Goal: Register for event/course

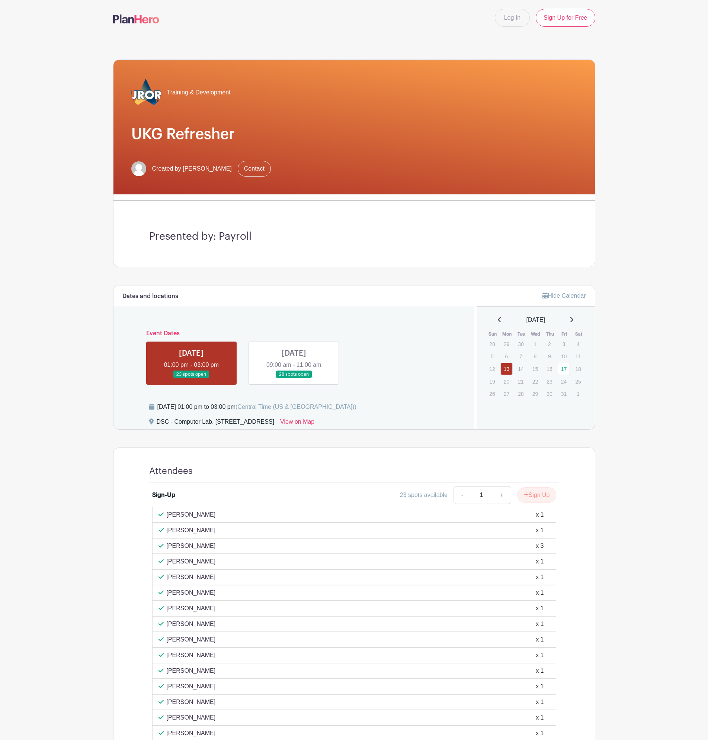
scroll to position [69, 0]
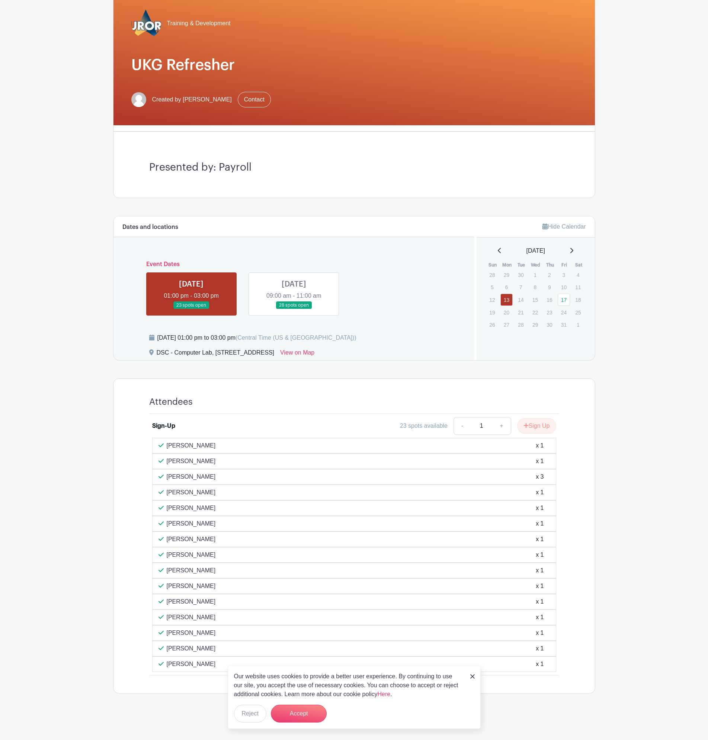
click at [469, 680] on div "Our website uses cookies to provide a better user experience. By continuing to …" at bounding box center [354, 697] width 253 height 63
click at [472, 676] on img at bounding box center [472, 676] width 4 height 4
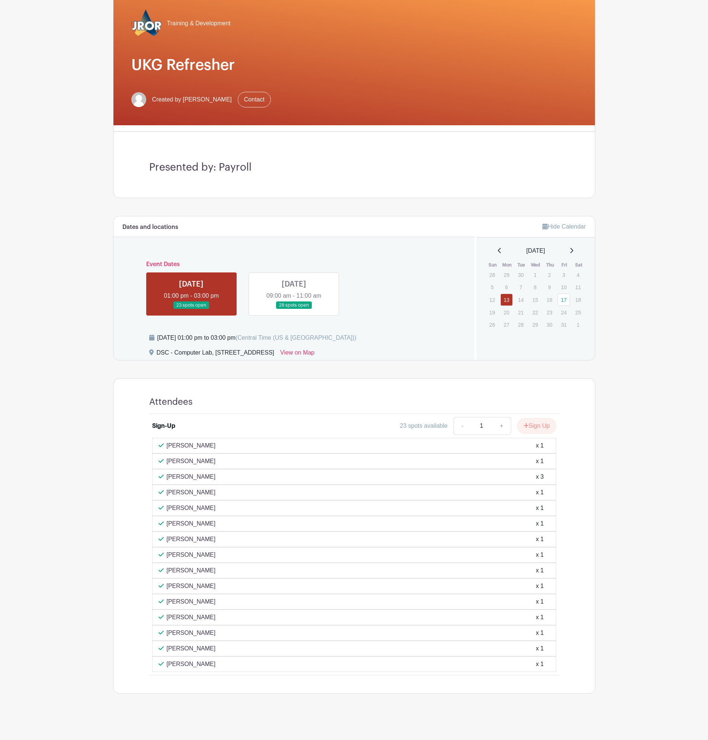
click at [294, 309] on link at bounding box center [294, 309] width 0 height 0
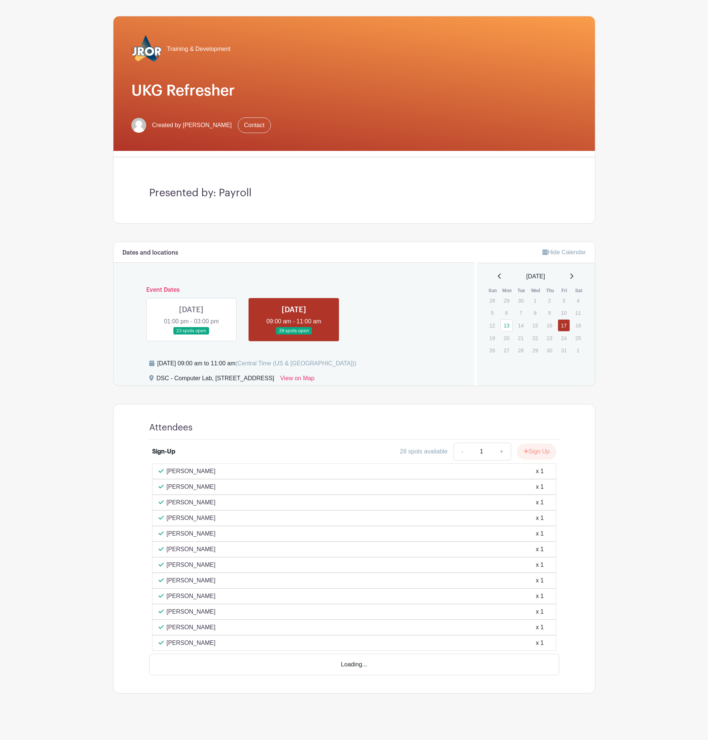
scroll to position [22, 0]
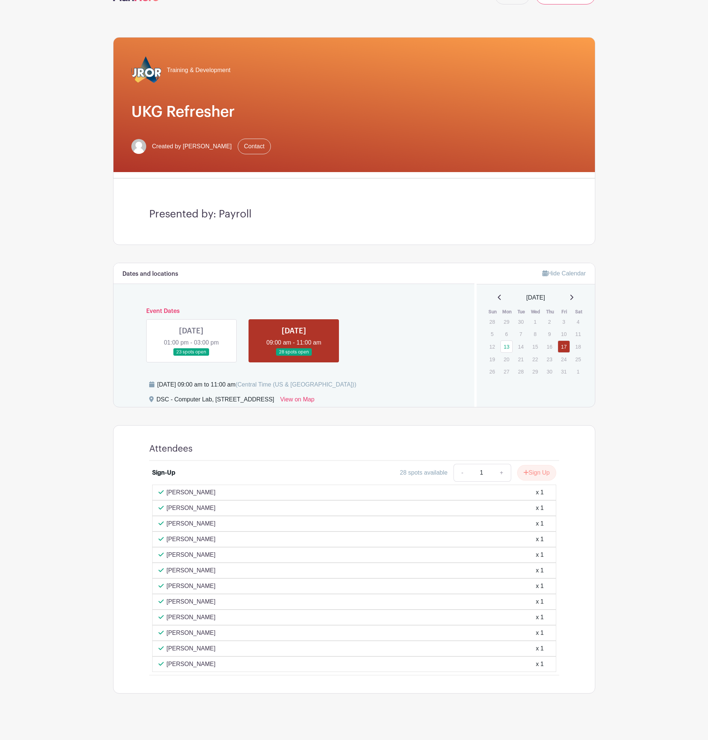
click at [92, 538] on main "Log In Sign Up for Free Training & Development UKG Refresher Created by [PERSON…" at bounding box center [354, 359] width 708 height 763
click at [185, 572] on p "[PERSON_NAME]" at bounding box center [191, 570] width 49 height 9
click at [190, 572] on p "[PERSON_NAME]" at bounding box center [191, 570] width 49 height 9
click at [542, 570] on div "x 1" at bounding box center [539, 570] width 8 height 9
drag, startPoint x: 542, startPoint y: 570, endPoint x: 510, endPoint y: 574, distance: 32.7
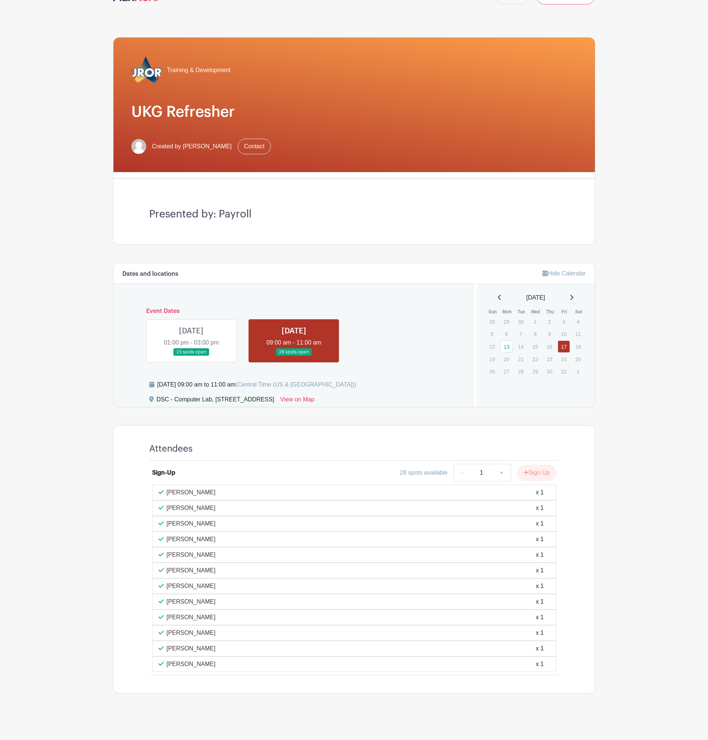
click at [510, 574] on div "[PERSON_NAME] x 1" at bounding box center [353, 570] width 391 height 9
click at [510, 571] on div "[PERSON_NAME] x 1" at bounding box center [353, 570] width 391 height 9
click at [471, 245] on div "Training & Development UKG Refresher Created by [PERSON_NAME] Contact Presented…" at bounding box center [354, 141] width 482 height 208
